Goal: Check status

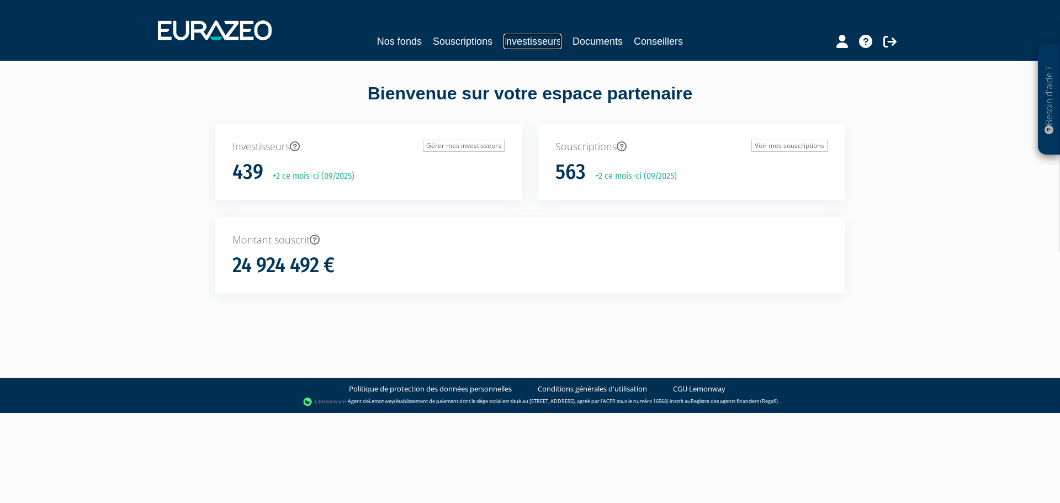
click at [540, 40] on link "Investisseurs" at bounding box center [533, 41] width 58 height 15
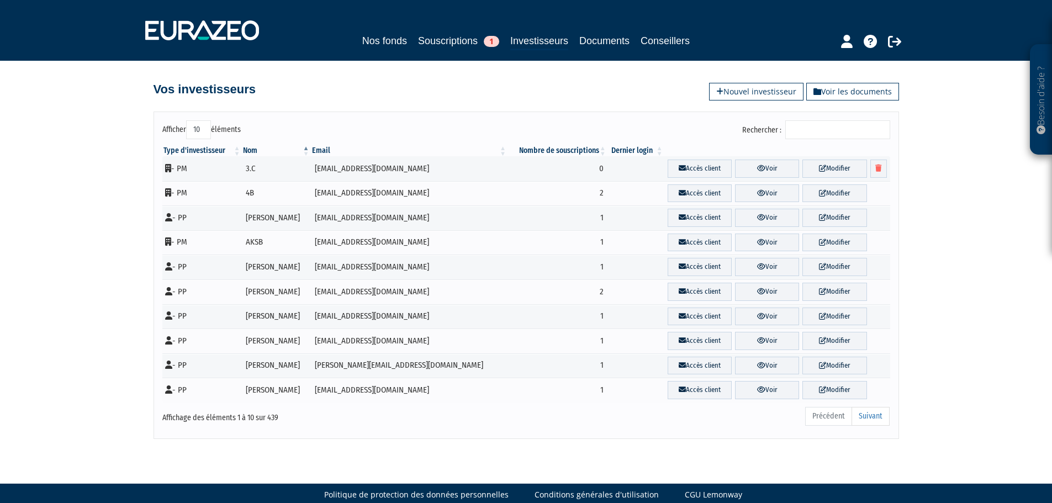
click at [804, 130] on input "Rechercher :" at bounding box center [837, 129] width 105 height 19
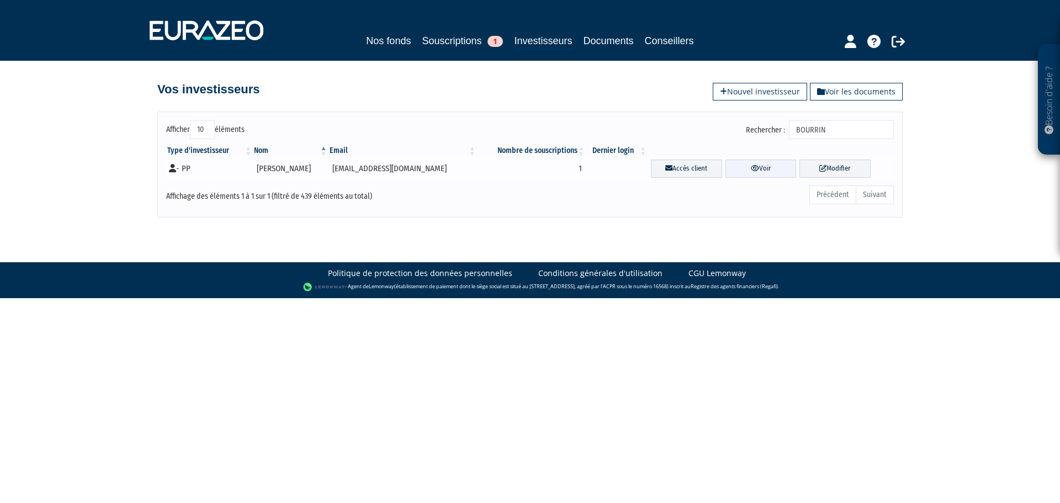
type input "BOURRIN"
click at [757, 168] on icon at bounding box center [755, 168] width 8 height 7
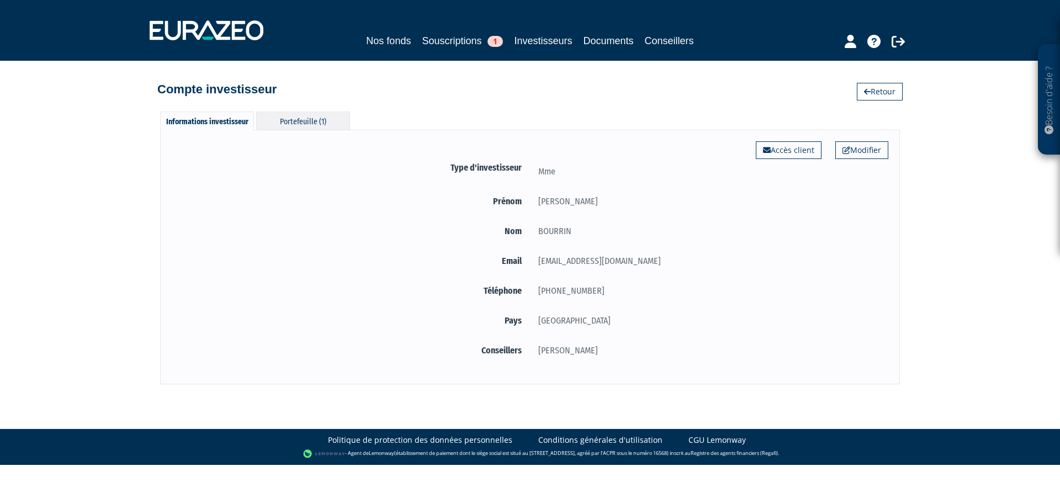
click at [305, 124] on div "Portefeuille (1)" at bounding box center [303, 121] width 94 height 18
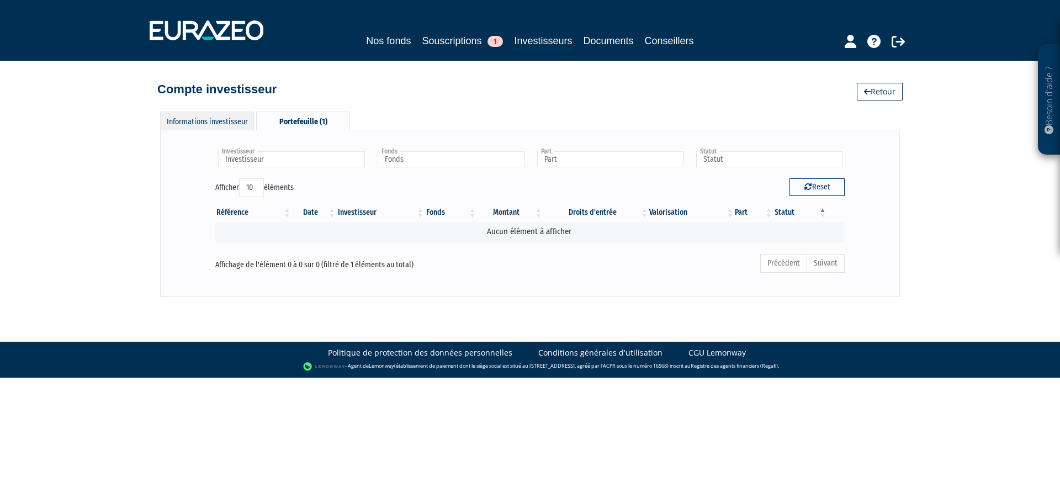
click at [226, 125] on div "Informations investisseur" at bounding box center [207, 121] width 94 height 18
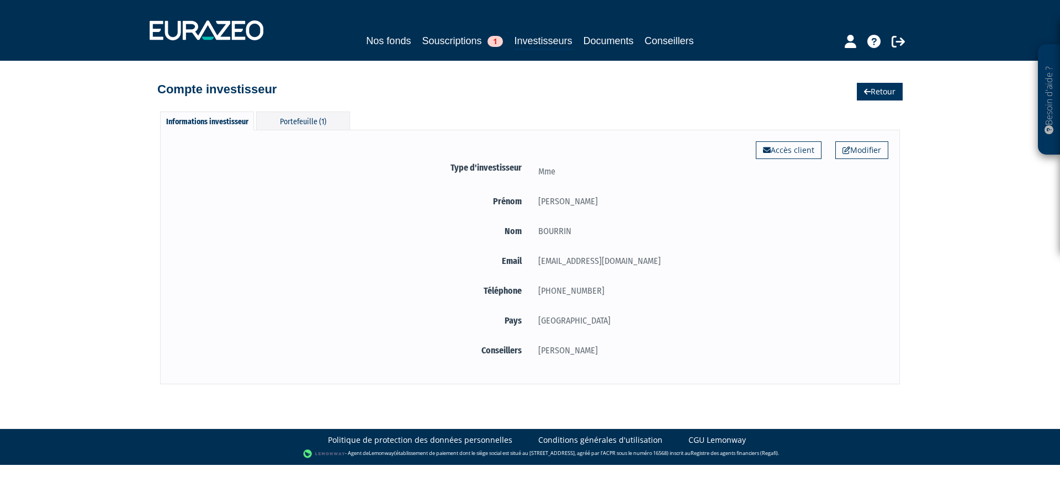
click at [883, 92] on link "Retour" at bounding box center [880, 92] width 46 height 18
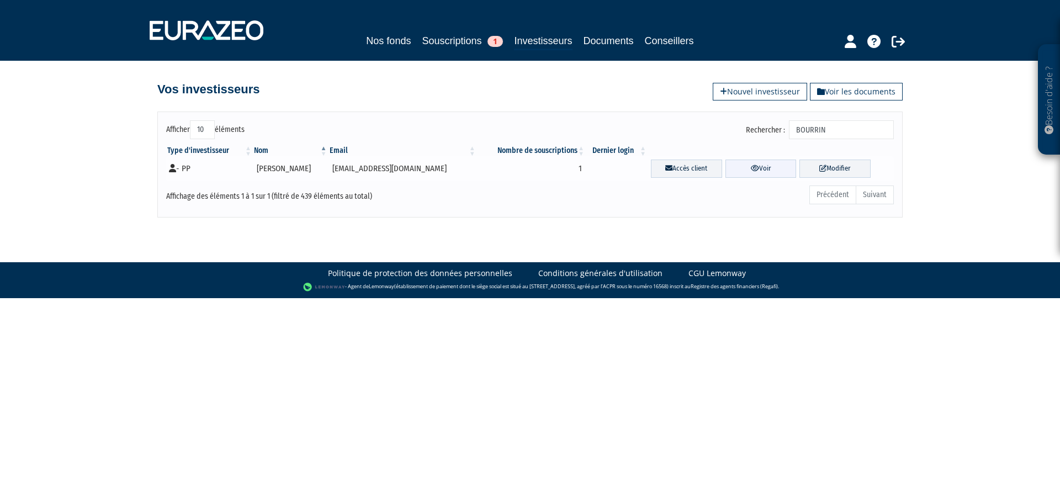
click at [758, 167] on icon at bounding box center [755, 168] width 8 height 7
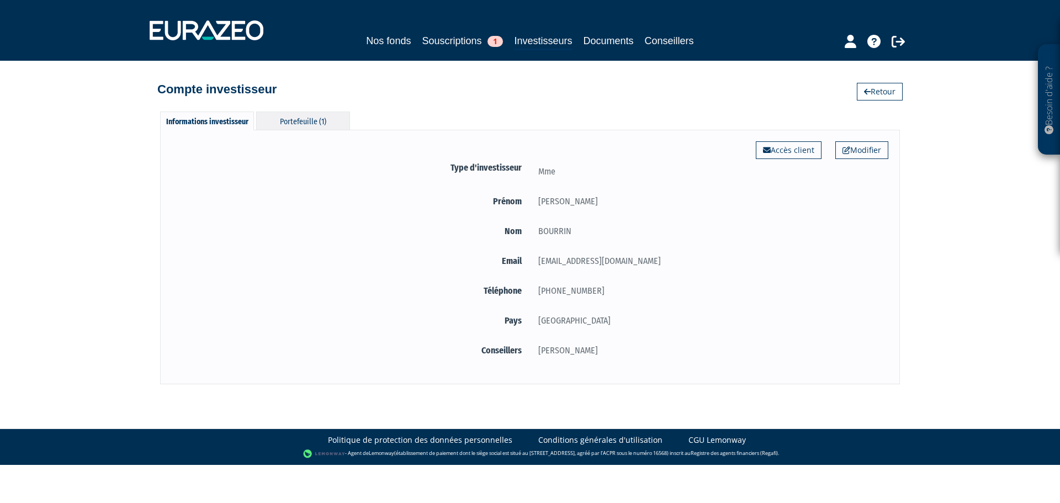
click at [323, 128] on div "Portefeuille (1)" at bounding box center [303, 121] width 94 height 18
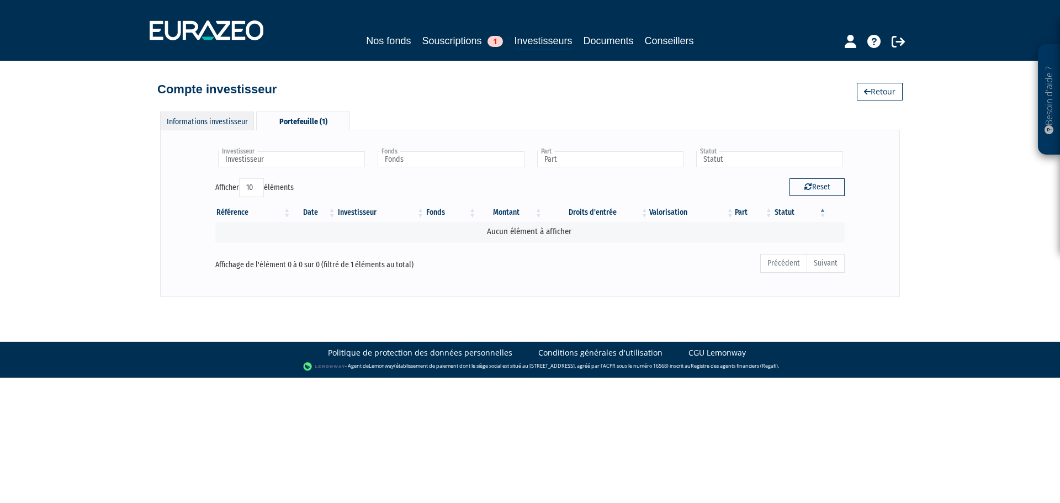
click at [224, 124] on div "Informations investisseur" at bounding box center [207, 121] width 94 height 18
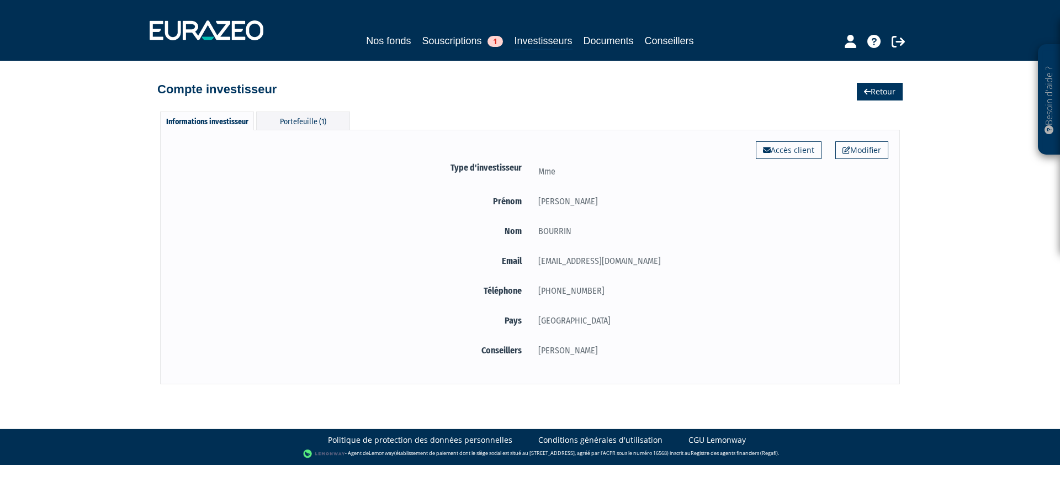
click at [877, 91] on link "Retour" at bounding box center [880, 92] width 46 height 18
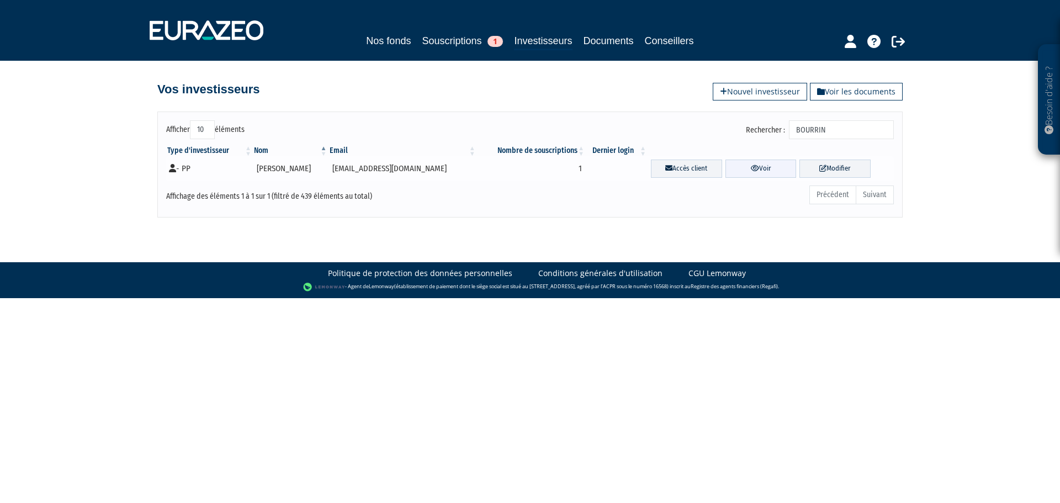
click at [744, 171] on link "Voir" at bounding box center [761, 169] width 71 height 18
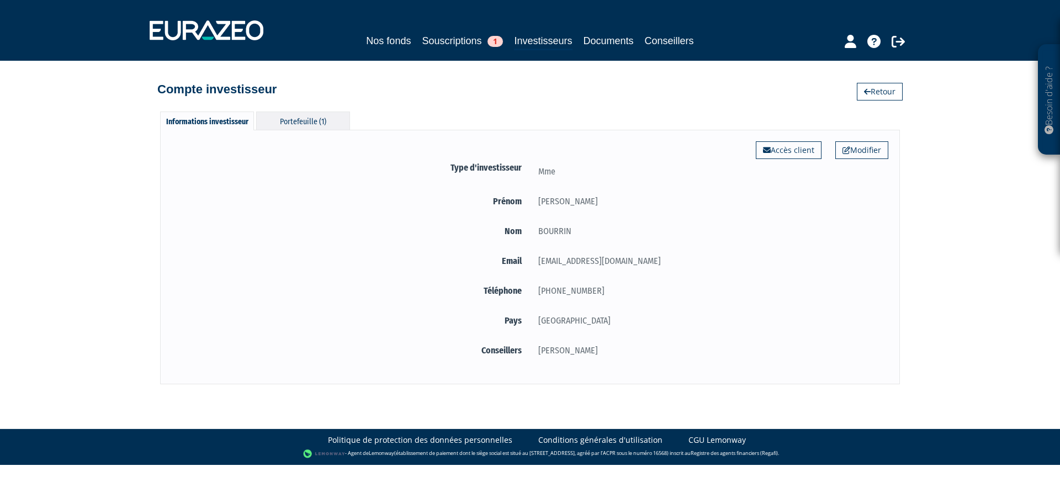
click at [302, 124] on div "Portefeuille (1)" at bounding box center [303, 121] width 94 height 18
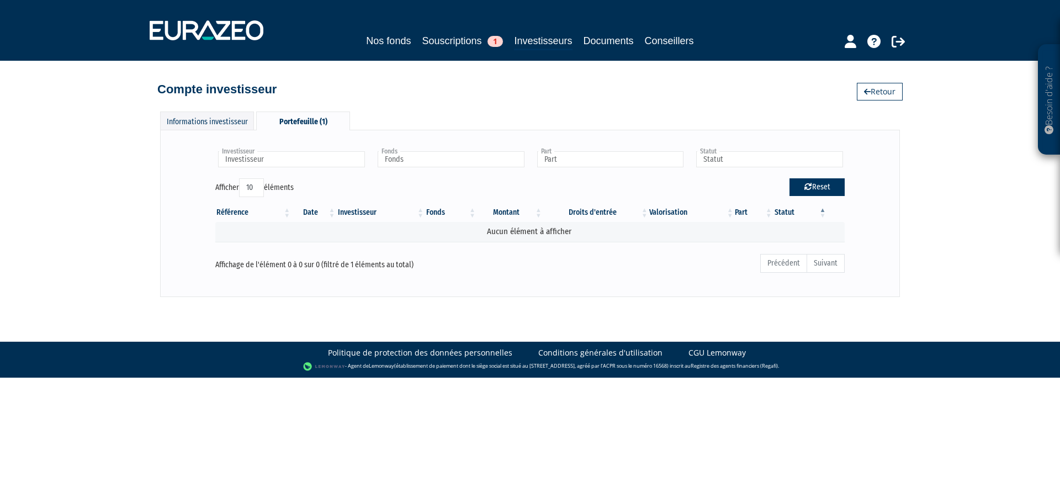
click at [801, 187] on button "Reset" at bounding box center [817, 187] width 55 height 18
type input "Investisseur"
type input "Fonds"
type input "Part"
type input "Statut"
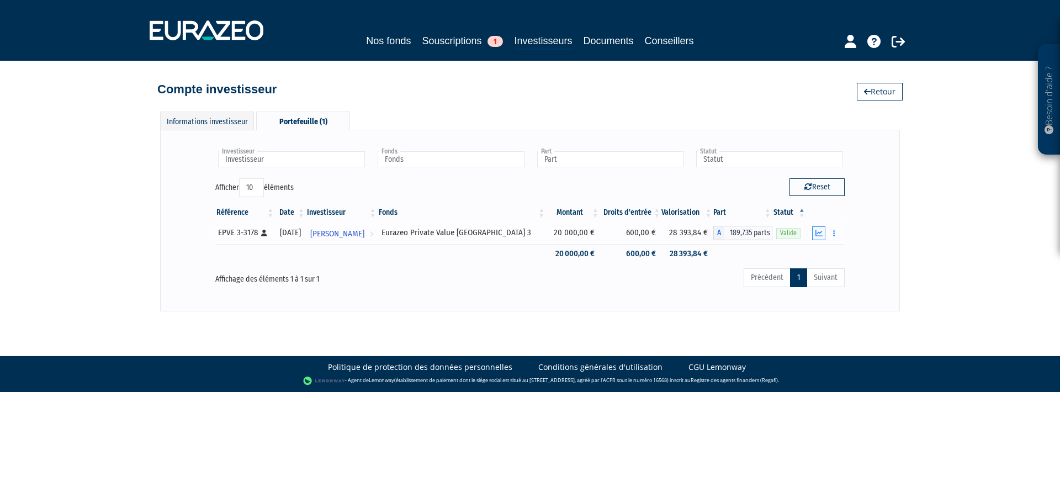
click at [818, 230] on icon "button" at bounding box center [819, 233] width 7 height 7
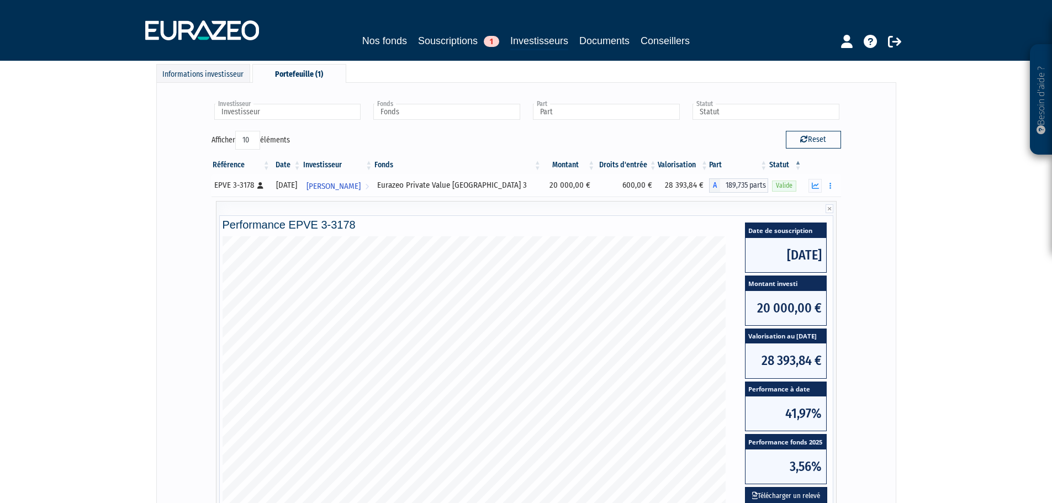
scroll to position [110, 0]
